Goal: Information Seeking & Learning: Learn about a topic

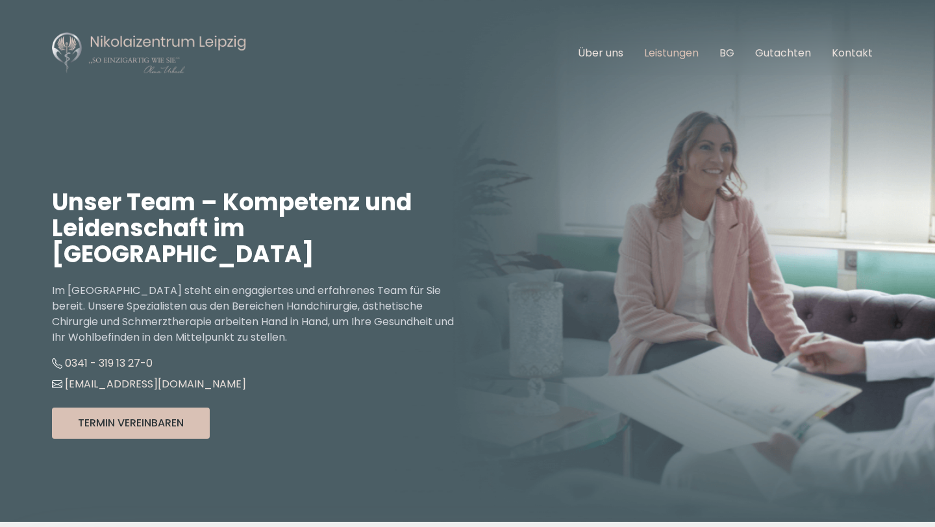
click at [652, 53] on link "Leistungen" at bounding box center [671, 52] width 55 height 15
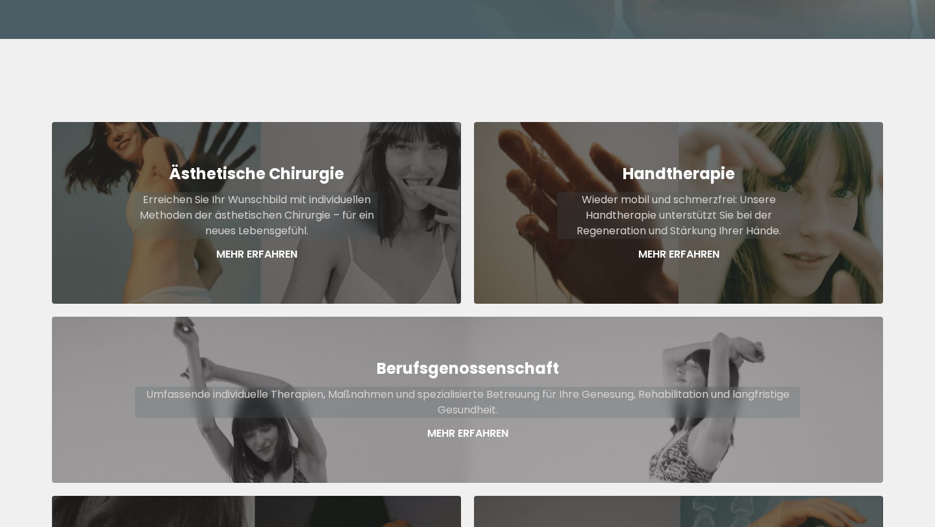
scroll to position [480, 0]
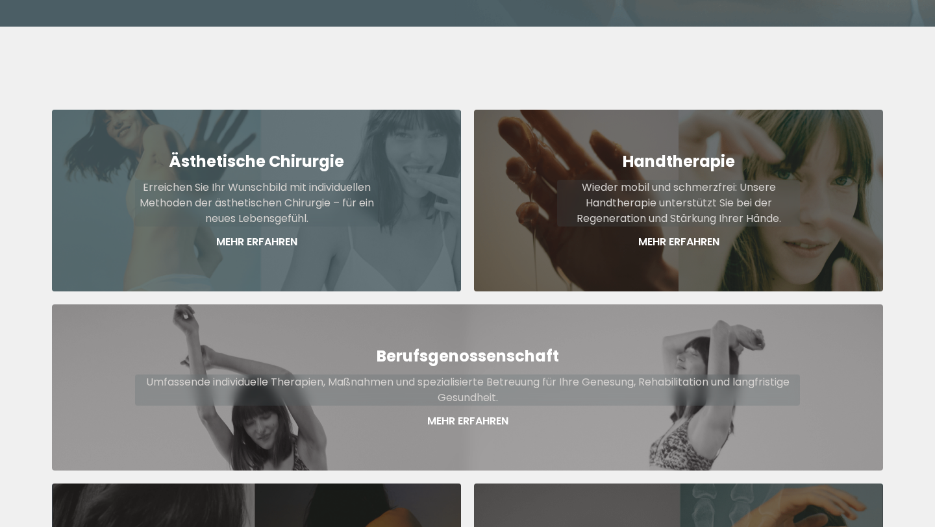
click at [363, 181] on p "Erreichen Sie Ihr Wunschbild mit individuellen Methoden der ästhetischen Chirur…" at bounding box center [256, 203] width 243 height 47
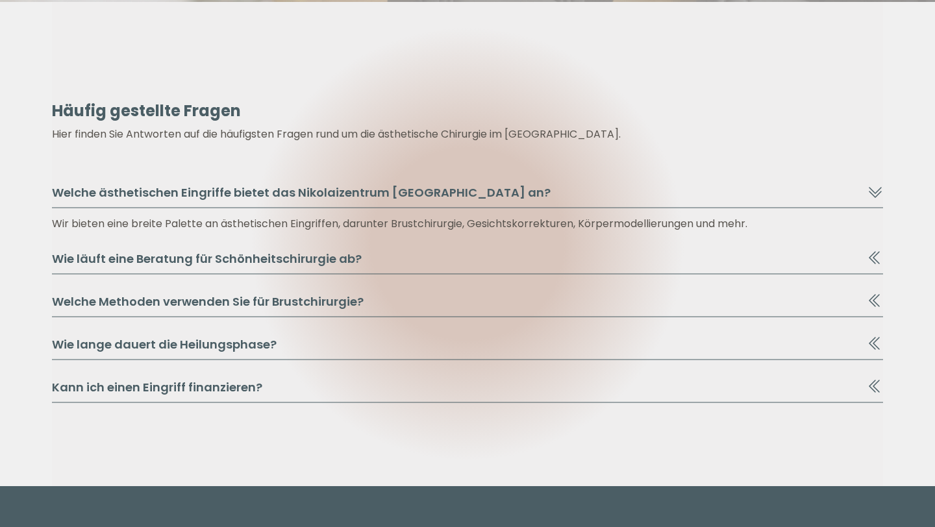
scroll to position [1382, 0]
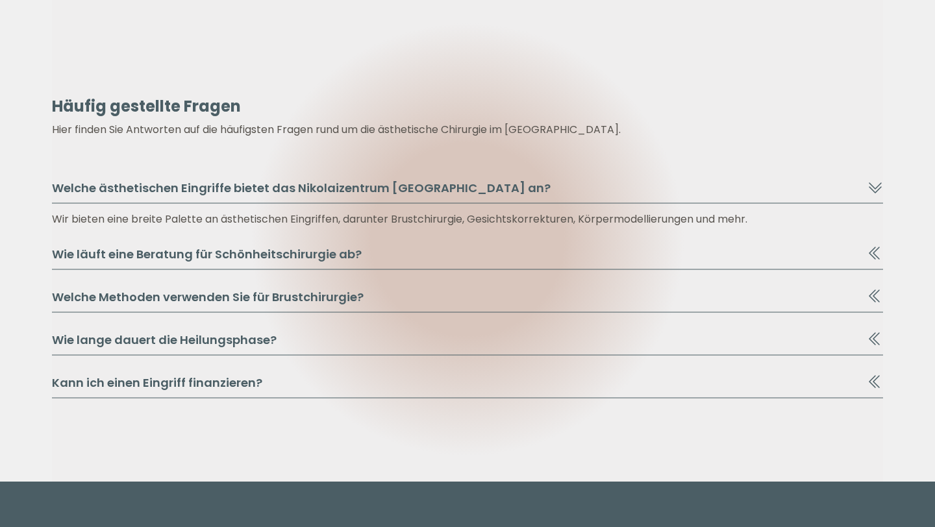
click at [170, 385] on button "Kann ich einen Eingriff finanzieren?" at bounding box center [467, 386] width 831 height 25
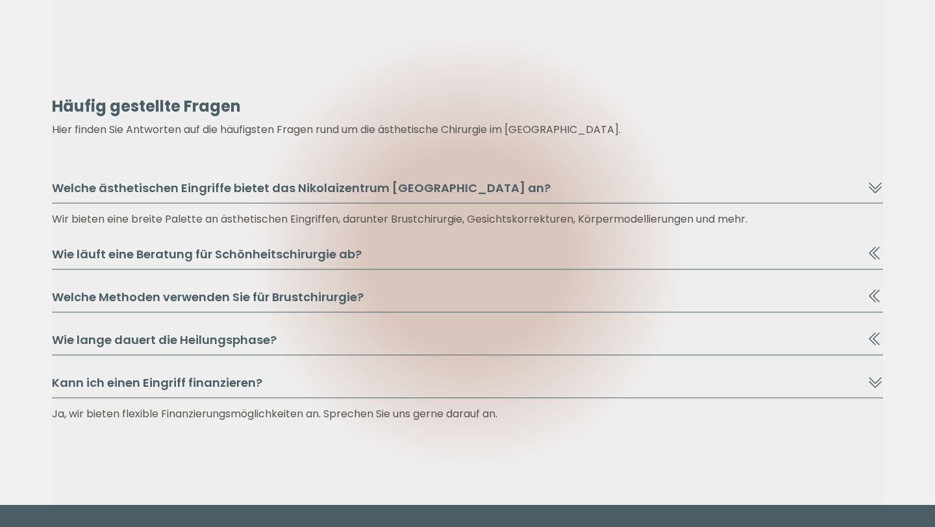
click at [170, 385] on button "Kann ich einen Eingriff finanzieren?" at bounding box center [467, 386] width 831 height 25
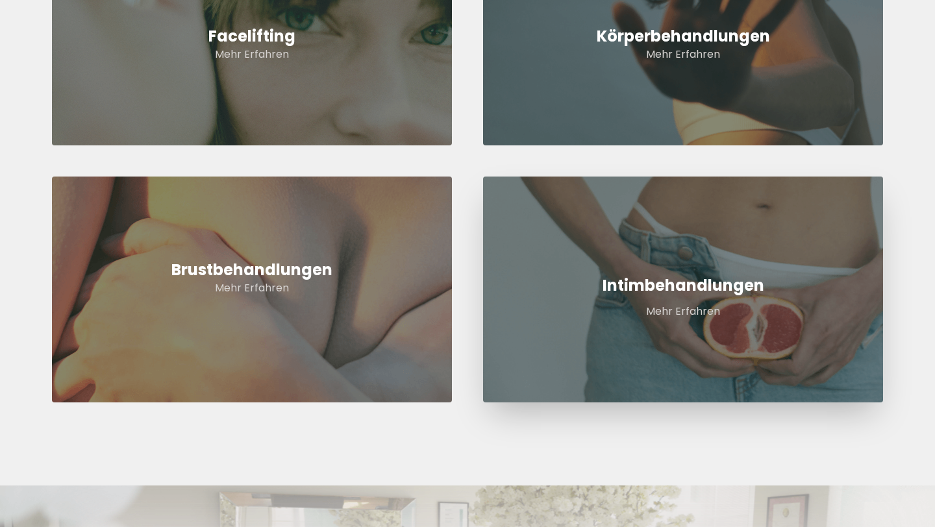
scroll to position [605, 0]
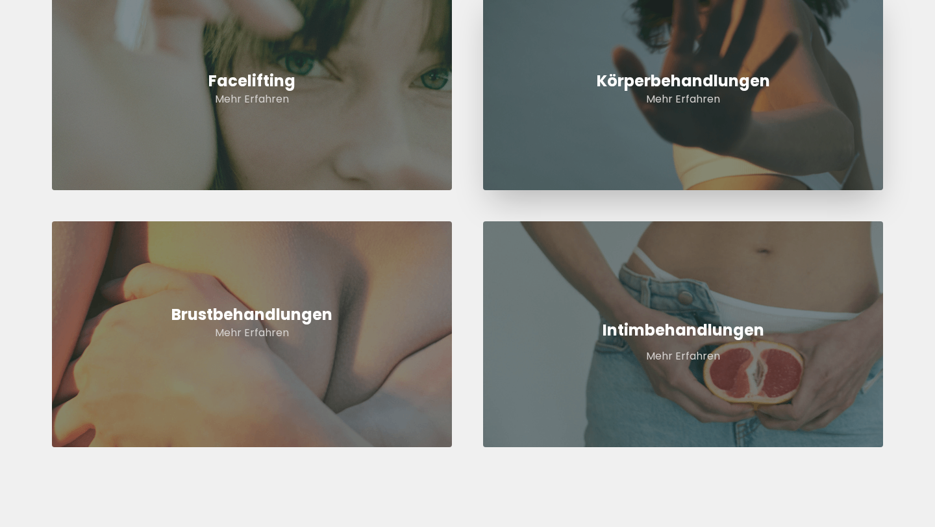
click at [577, 107] on link "Körperbehandlungen Mehr Erfahren" at bounding box center [683, 89] width 400 height 203
